Goal: Task Accomplishment & Management: Use online tool/utility

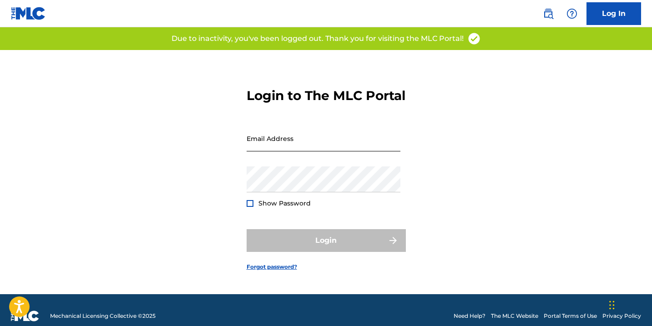
click at [292, 147] on input "Email Address" at bounding box center [323, 139] width 154 height 26
type input "[EMAIL_ADDRESS][DOMAIN_NAME]"
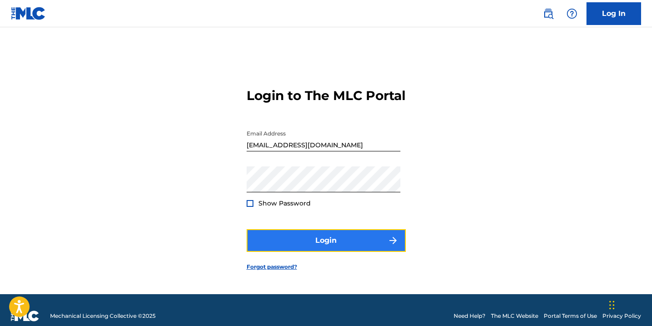
click at [342, 241] on button "Login" at bounding box center [325, 240] width 159 height 23
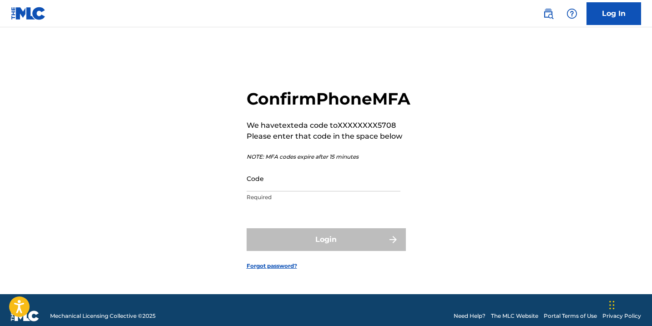
drag, startPoint x: 342, startPoint y: 241, endPoint x: 326, endPoint y: 232, distance: 18.3
click at [342, 241] on div "Login" at bounding box center [325, 239] width 159 height 23
click at [307, 191] on input "Code" at bounding box center [323, 179] width 154 height 26
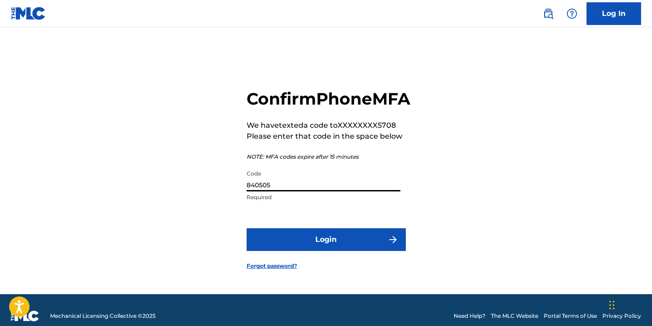
click at [246, 228] on button "Login" at bounding box center [325, 239] width 159 height 23
type input "840505\"
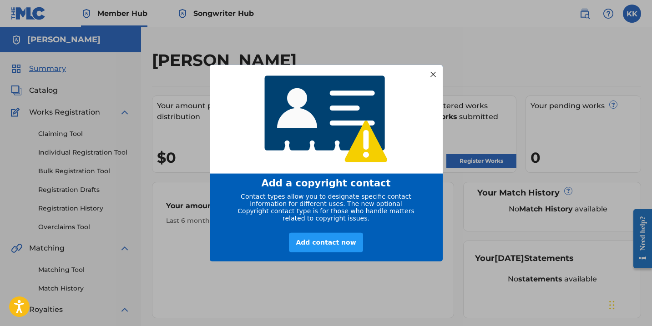
click at [437, 68] on div at bounding box center [433, 74] width 12 height 12
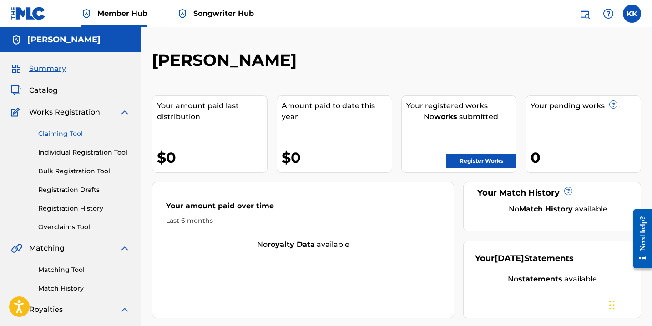
click at [74, 136] on link "Claiming Tool" at bounding box center [84, 134] width 92 height 10
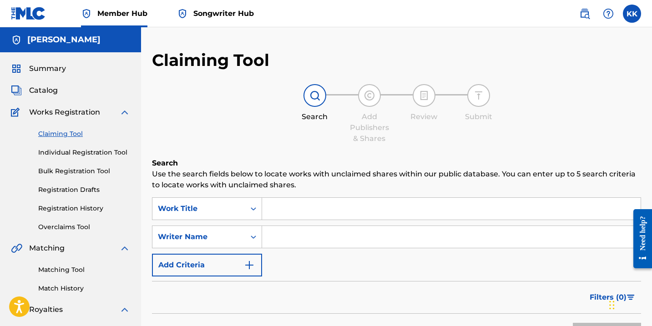
click at [297, 209] on input "Search Form" at bounding box center [451, 209] width 378 height 22
type input "o"
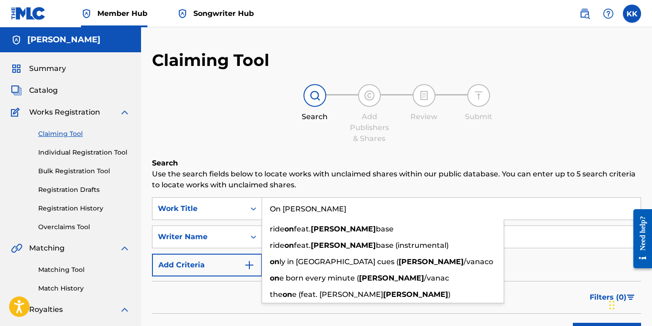
type input "On [PERSON_NAME]"
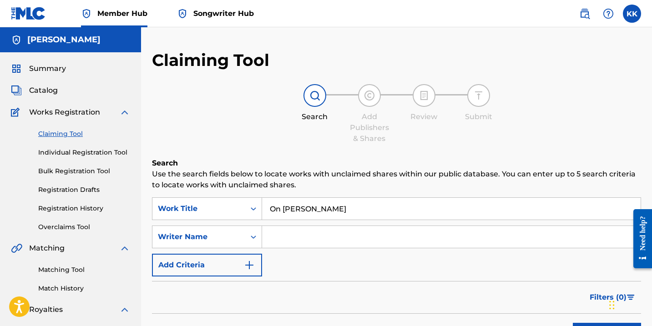
click at [223, 287] on div "Filters ( 0 )" at bounding box center [396, 297] width 489 height 33
click at [292, 236] on input "Search Form" at bounding box center [451, 237] width 378 height 22
type input "KGleaux"
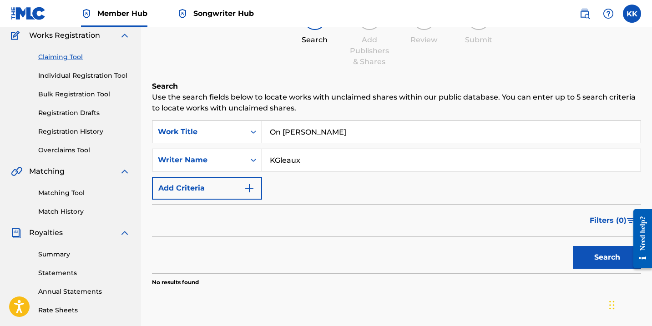
scroll to position [85, 0]
